Goal: Check status: Check status

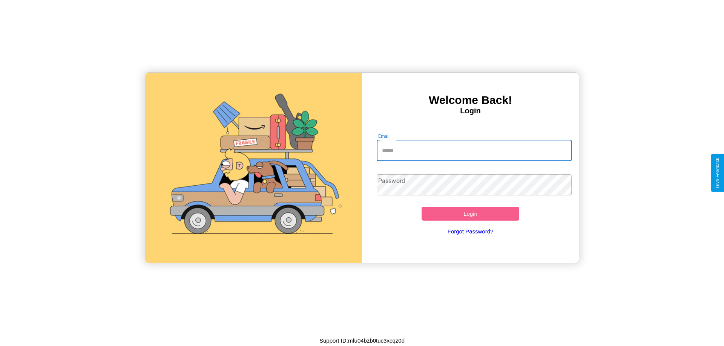
click at [474, 150] on input "Email" at bounding box center [474, 150] width 195 height 21
type input "**********"
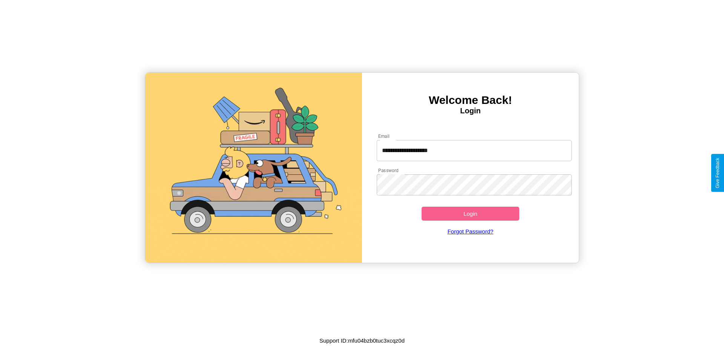
click at [470, 214] on button "Login" at bounding box center [470, 214] width 98 height 14
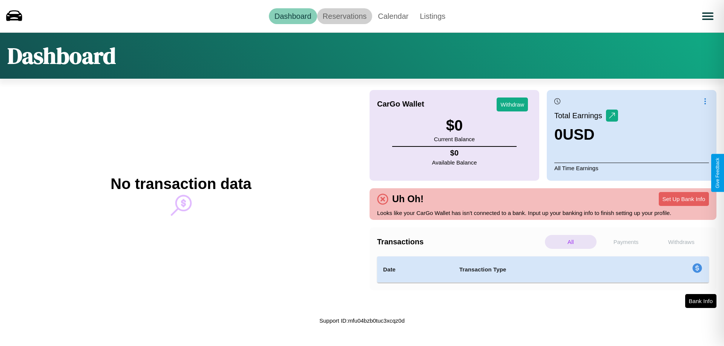
click at [344, 16] on link "Reservations" at bounding box center [344, 16] width 55 height 16
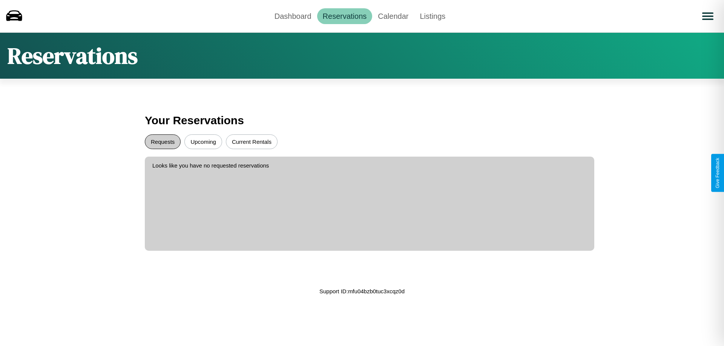
click at [162, 142] on button "Requests" at bounding box center [163, 142] width 36 height 15
click at [251, 142] on button "Current Rentals" at bounding box center [252, 142] width 52 height 15
click at [292, 16] on link "Dashboard" at bounding box center [293, 16] width 48 height 16
